Goal: Task Accomplishment & Management: Use online tool/utility

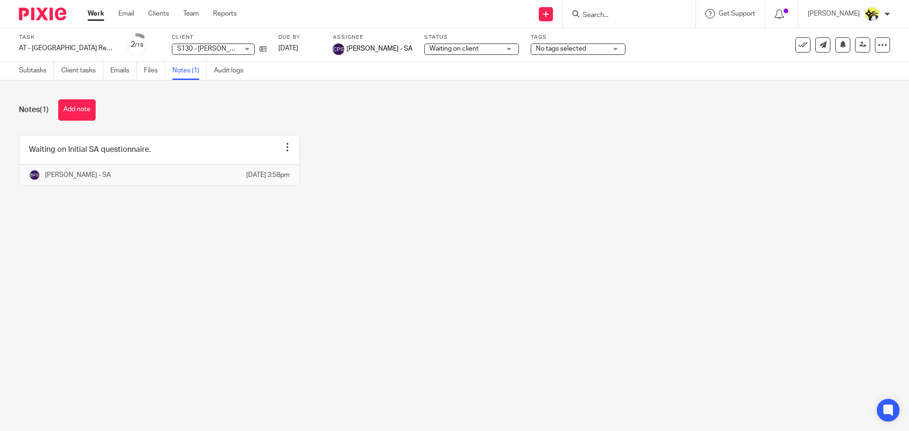
click at [585, 13] on input "Search" at bounding box center [624, 15] width 85 height 9
type input "k13"
click at [650, 56] on div "Task AT - SA Return - PE 05-04-2025 Save AT - SA Return - PE 05-04-2025 2 /19 C…" at bounding box center [382, 45] width 726 height 23
click at [604, 16] on input "Search" at bounding box center [624, 15] width 85 height 9
click at [620, 17] on input "k13" at bounding box center [624, 15] width 85 height 9
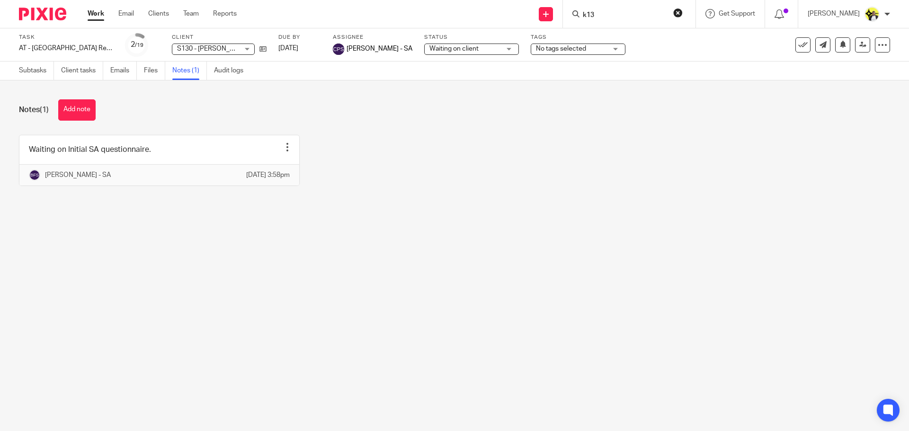
click at [600, 17] on input "k13" at bounding box center [624, 15] width 85 height 9
type input "k13"
click at [617, 37] on link at bounding box center [653, 41] width 147 height 22
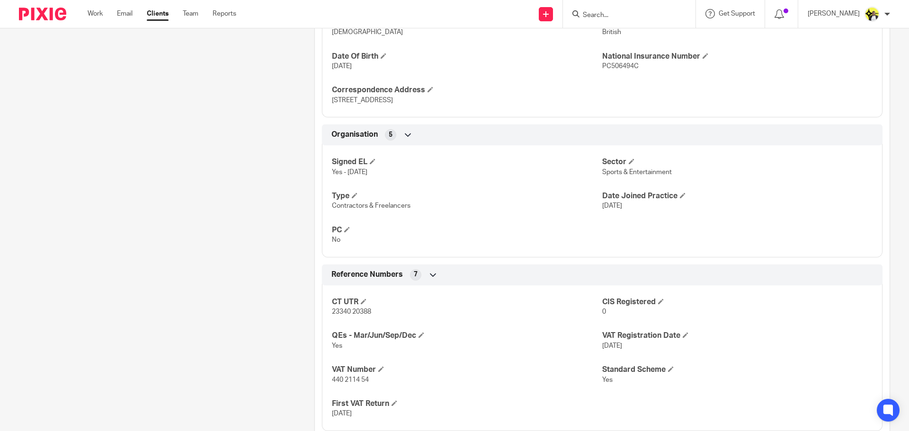
scroll to position [434, 0]
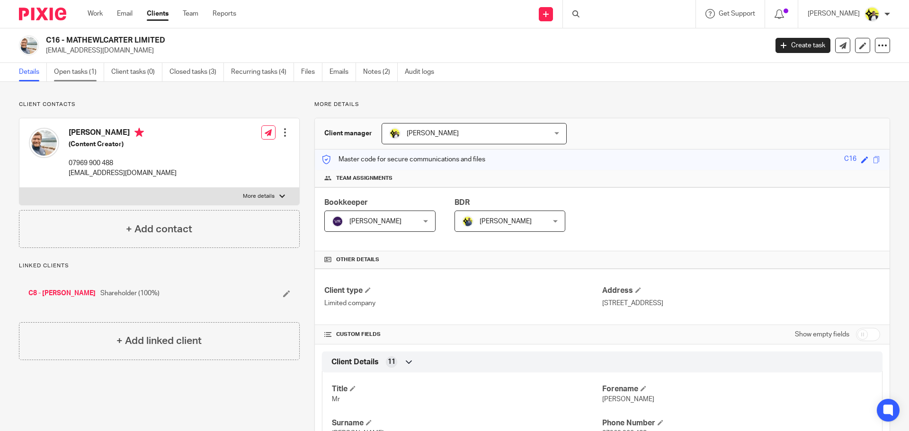
click at [69, 71] on link "Open tasks (1)" at bounding box center [79, 72] width 50 height 18
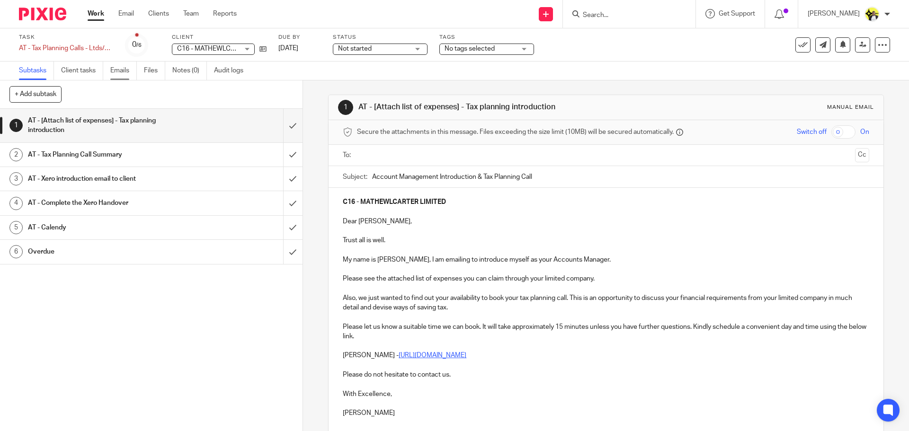
click at [128, 71] on link "Emails" at bounding box center [123, 71] width 27 height 18
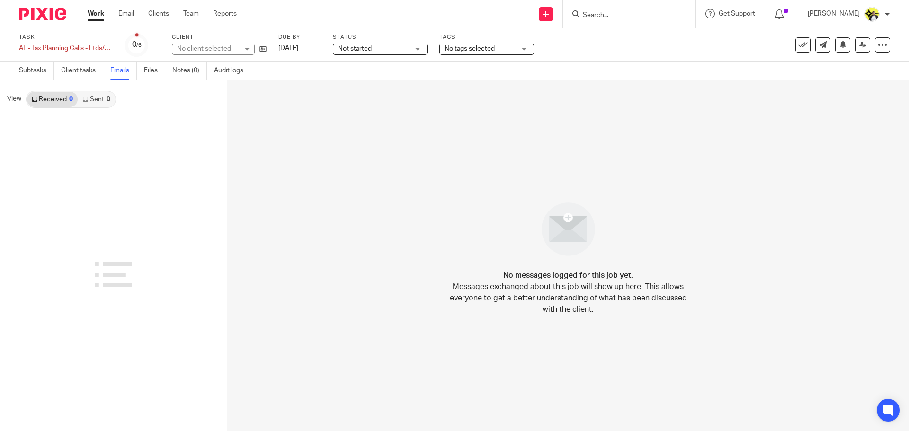
click at [98, 101] on link "Sent 0" at bounding box center [96, 99] width 37 height 15
click at [101, 104] on link "Sent" at bounding box center [94, 99] width 33 height 15
click at [30, 68] on link "Subtasks" at bounding box center [36, 71] width 35 height 18
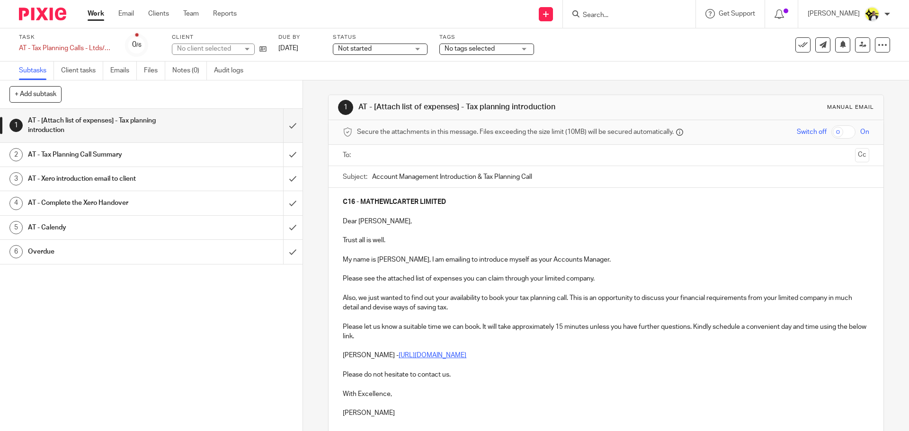
click at [191, 186] on link "3 AT - Xero introduction email to client" at bounding box center [141, 179] width 283 height 24
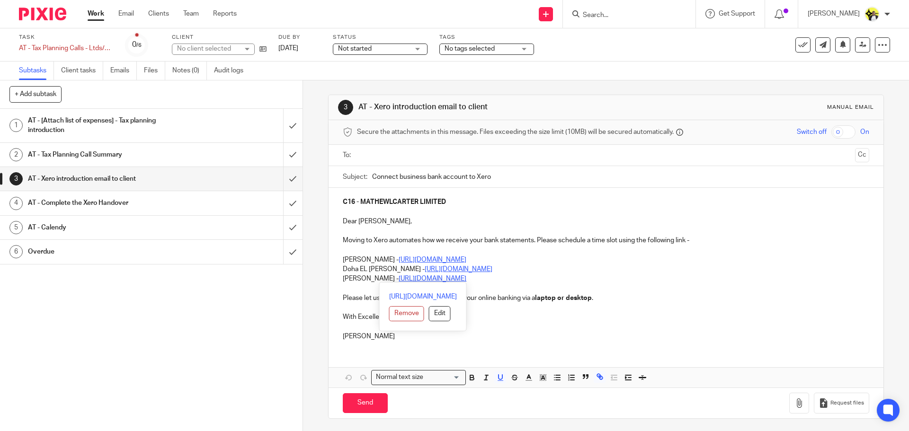
drag, startPoint x: 502, startPoint y: 281, endPoint x: 333, endPoint y: 265, distance: 169.7
click at [333, 265] on div "C16 - MATHEWLCARTER LIMITED Dear Mathew, Moving to Xero automates how we receiv…" at bounding box center [605, 268] width 554 height 160
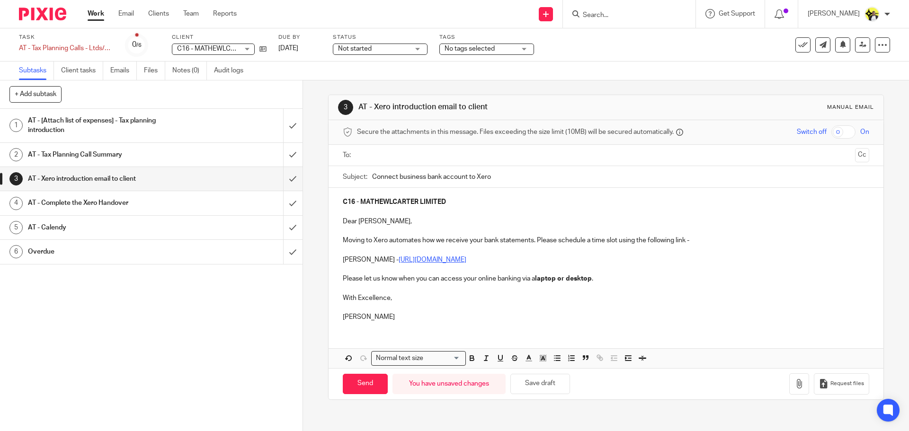
click at [422, 212] on p at bounding box center [606, 211] width 526 height 9
click at [536, 382] on button "Save draft" at bounding box center [540, 384] width 60 height 20
click at [400, 158] on input "text" at bounding box center [605, 155] width 490 height 11
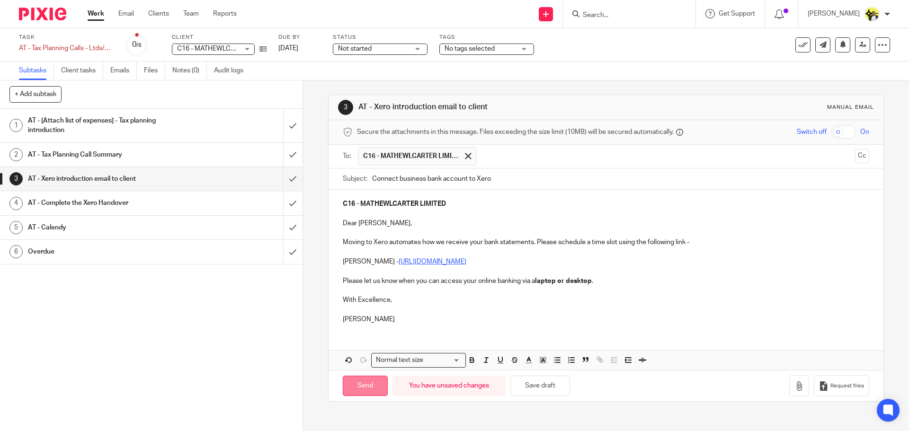
click at [368, 391] on input "Send" at bounding box center [365, 386] width 45 height 20
type input "Sent"
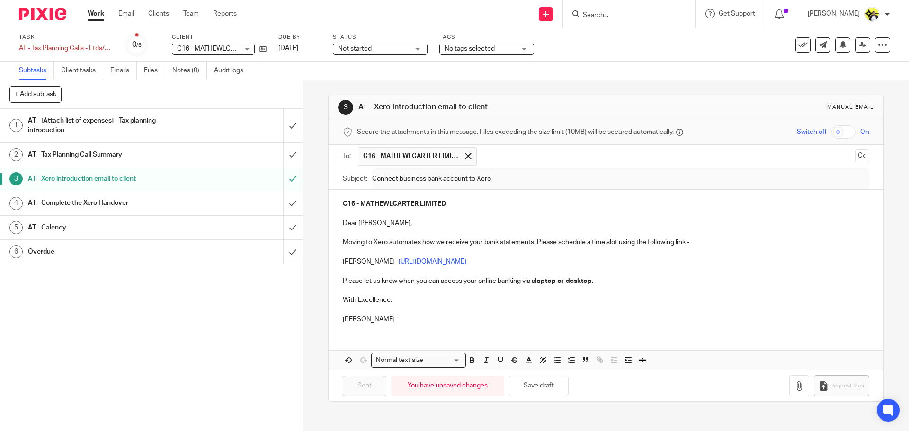
click at [153, 153] on h1 "AT - Tax Planning Call Summary" at bounding box center [110, 155] width 164 height 14
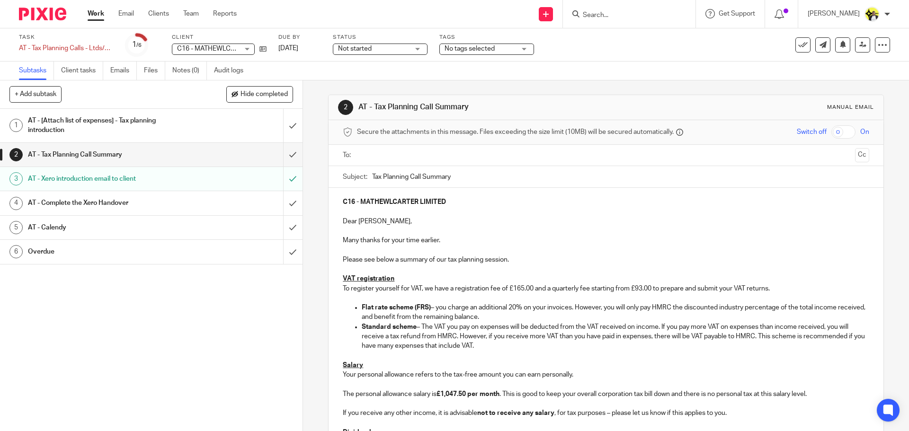
click at [385, 157] on input "text" at bounding box center [605, 155] width 490 height 11
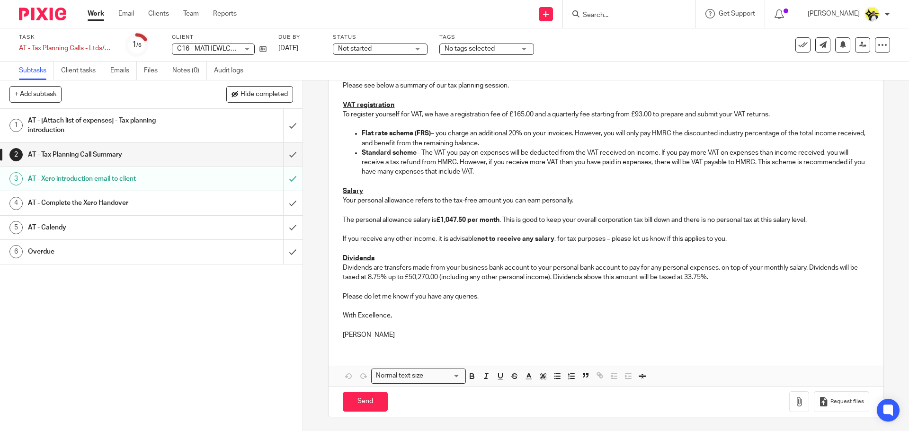
scroll to position [177, 0]
click at [365, 402] on input "Send" at bounding box center [365, 401] width 45 height 20
type input "Sent"
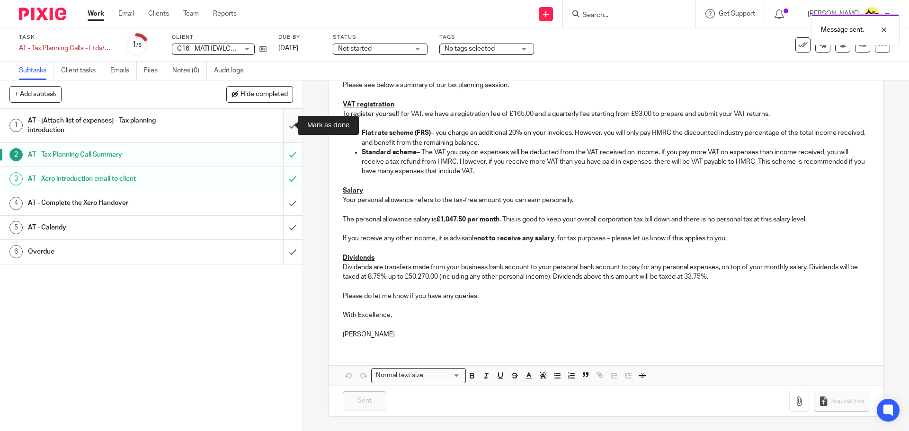
click at [282, 124] on input "submit" at bounding box center [151, 126] width 302 height 34
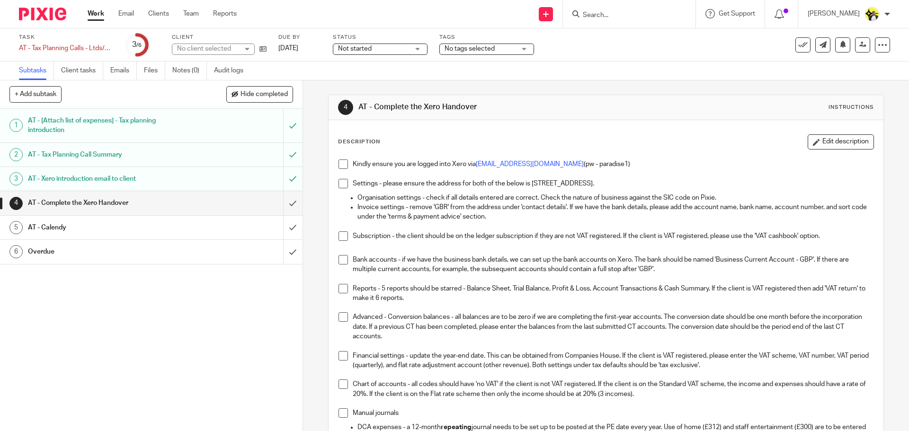
click at [418, 50] on div "Not started Not started" at bounding box center [380, 49] width 95 height 11
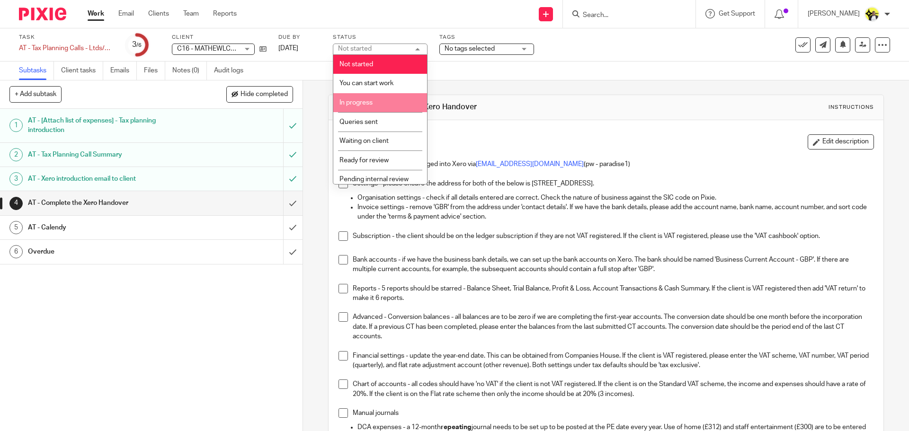
click at [367, 106] on li "In progress" at bounding box center [380, 102] width 94 height 19
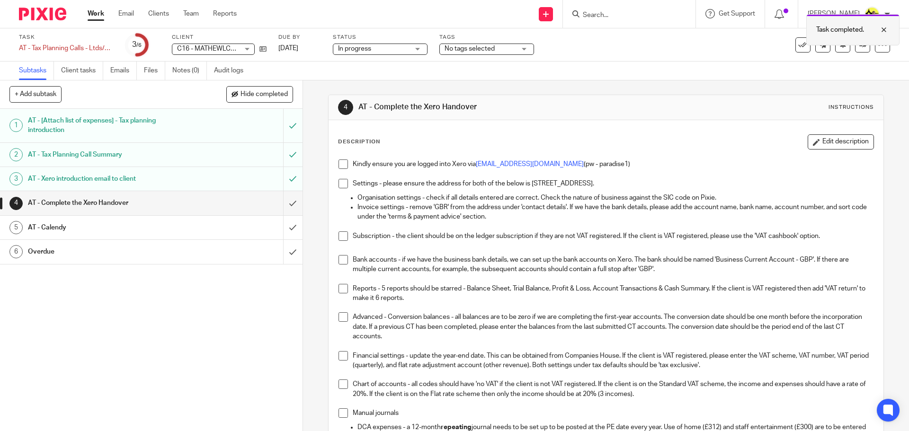
click at [855, 45] on div "Task completed." at bounding box center [852, 29] width 93 height 31
click at [859, 45] on icon at bounding box center [862, 44] width 7 height 7
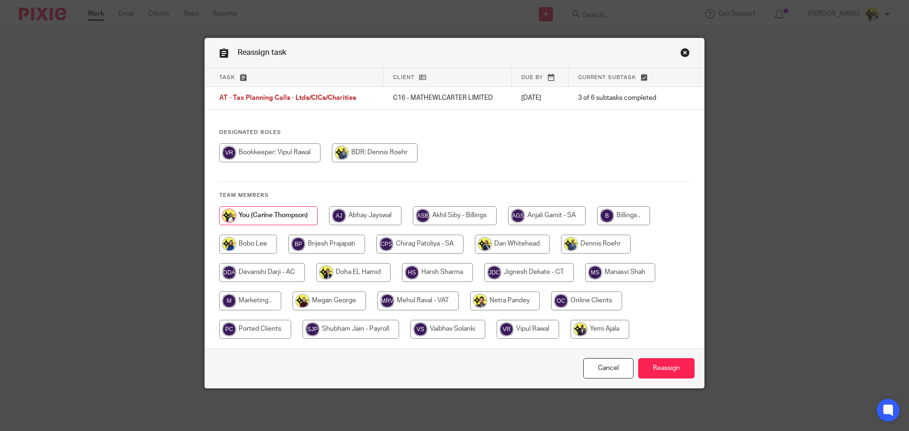
click at [341, 244] on input "radio" at bounding box center [326, 244] width 77 height 19
radio input "true"
click at [664, 371] on input "Reassign" at bounding box center [666, 368] width 56 height 20
